Goal: Find specific page/section: Find specific page/section

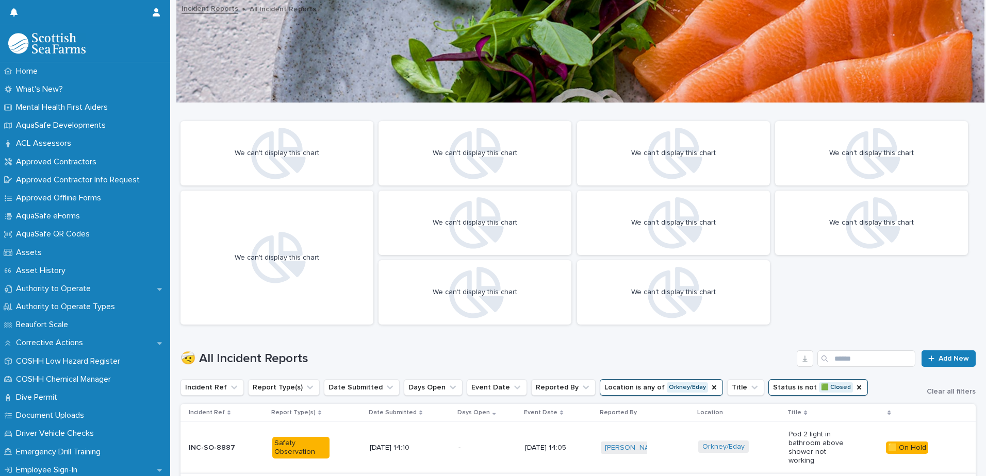
scroll to position [131, 0]
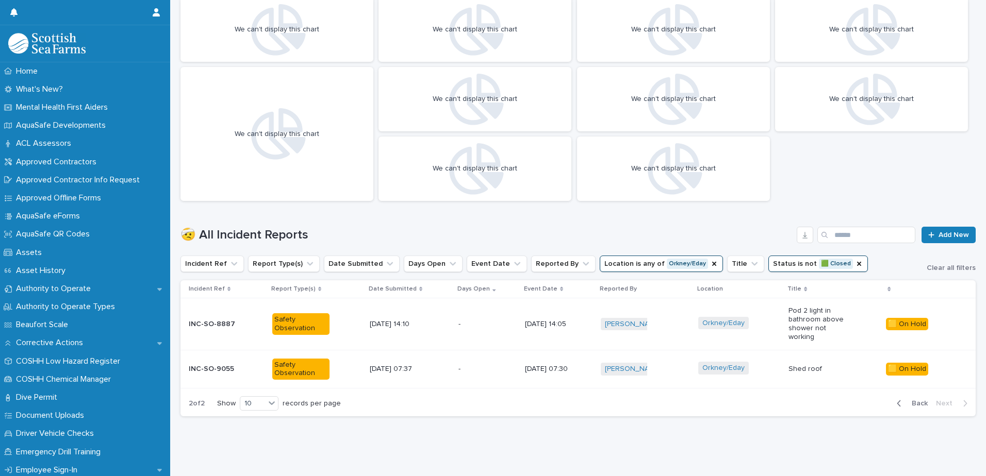
click at [909, 400] on span "Back" at bounding box center [916, 403] width 22 height 7
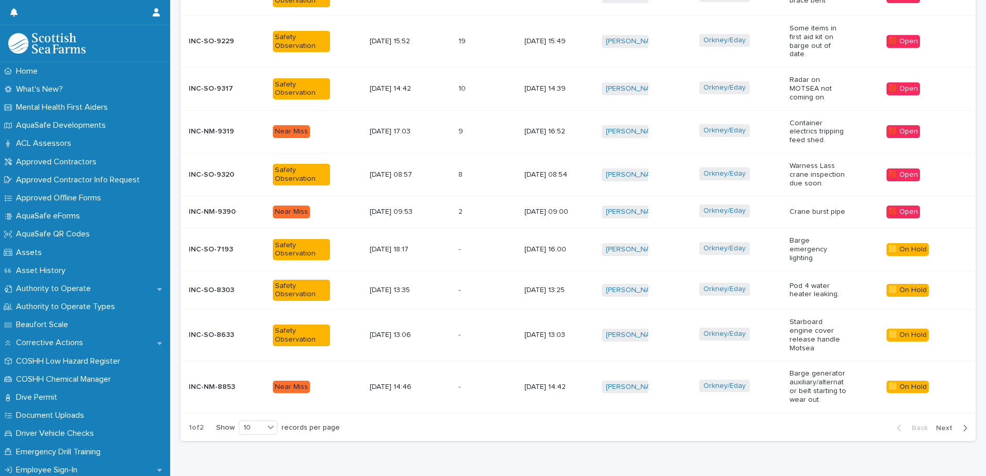
scroll to position [455, 0]
